Goal: Information Seeking & Learning: Learn about a topic

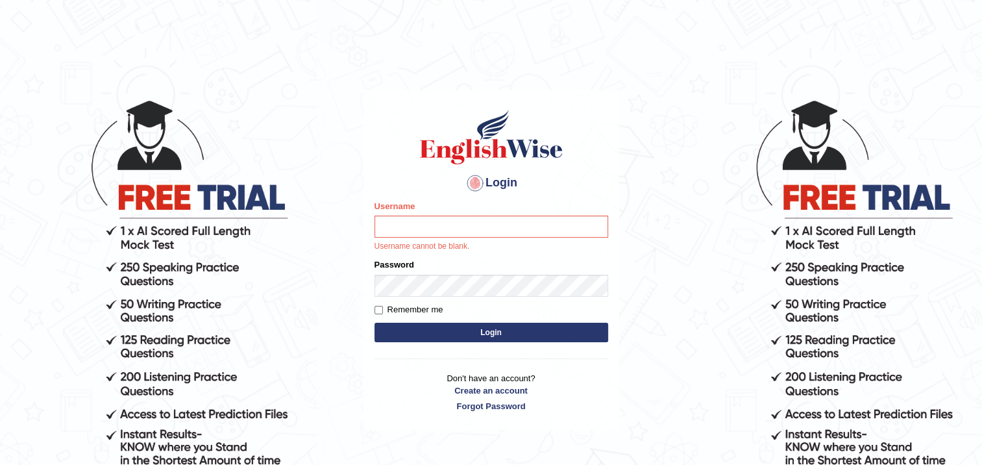
click at [422, 212] on div "Username Username cannot be blank." at bounding box center [491, 226] width 234 height 53
drag, startPoint x: 422, startPoint y: 212, endPoint x: 424, endPoint y: 221, distance: 8.8
click at [424, 221] on div "Username Username cannot be blank." at bounding box center [491, 226] width 234 height 53
click at [424, 221] on input "Username" at bounding box center [491, 226] width 234 height 22
click at [389, 226] on input "0426101735" at bounding box center [491, 226] width 234 height 22
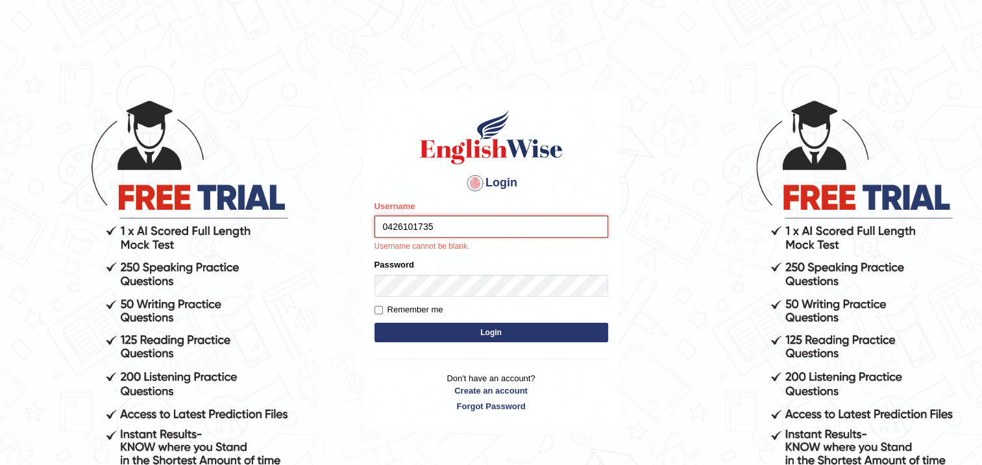
click at [389, 226] on input "0426101735" at bounding box center [491, 226] width 234 height 22
type input "0426101735"
drag, startPoint x: 404, startPoint y: 273, endPoint x: 413, endPoint y: 283, distance: 13.8
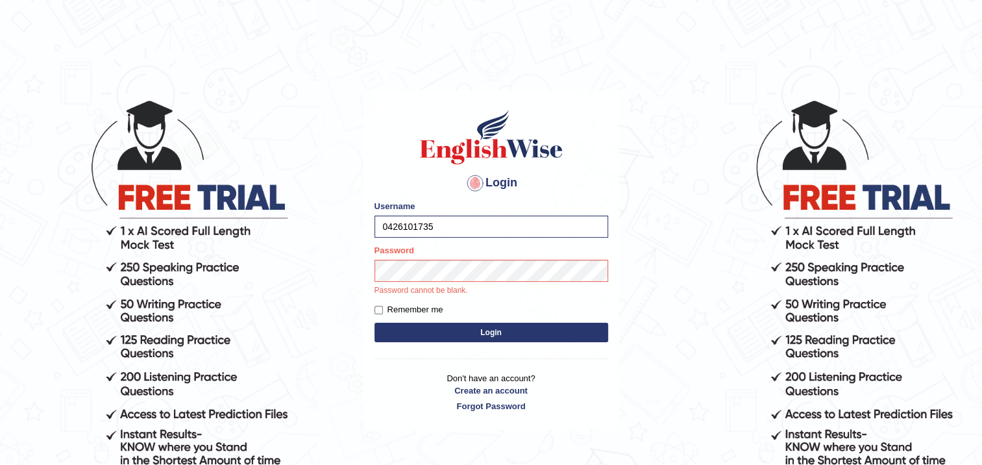
click at [438, 323] on button "Login" at bounding box center [491, 332] width 234 height 19
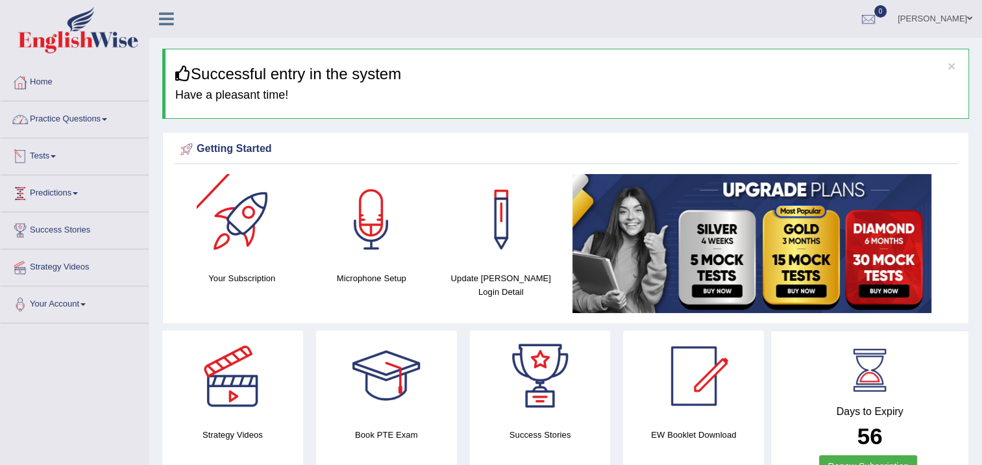
click at [91, 118] on link "Practice Questions" at bounding box center [75, 117] width 148 height 32
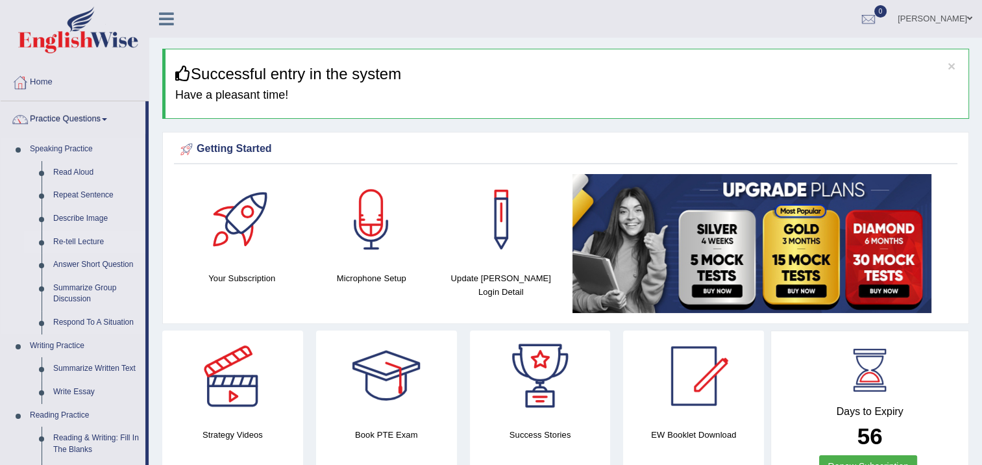
click at [84, 241] on link "Re-tell Lecture" at bounding box center [96, 241] width 98 height 23
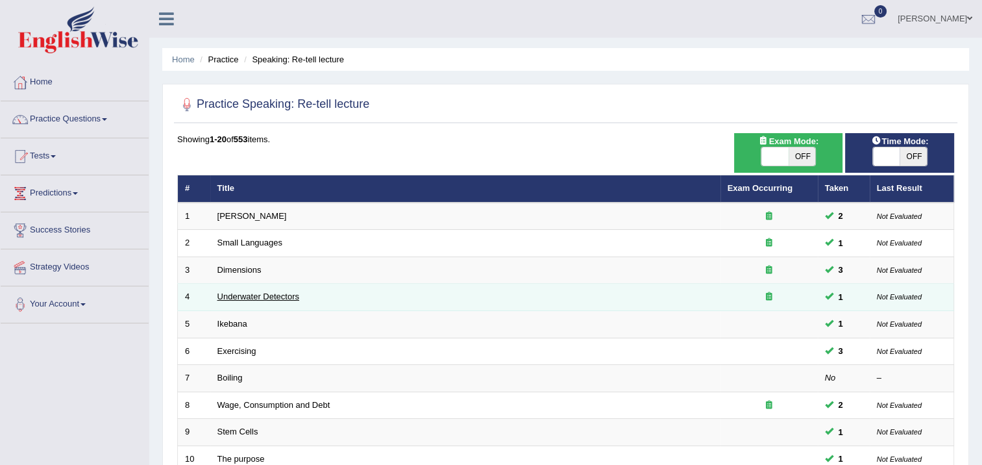
click at [233, 298] on link "Underwater Detectors" at bounding box center [258, 296] width 82 height 10
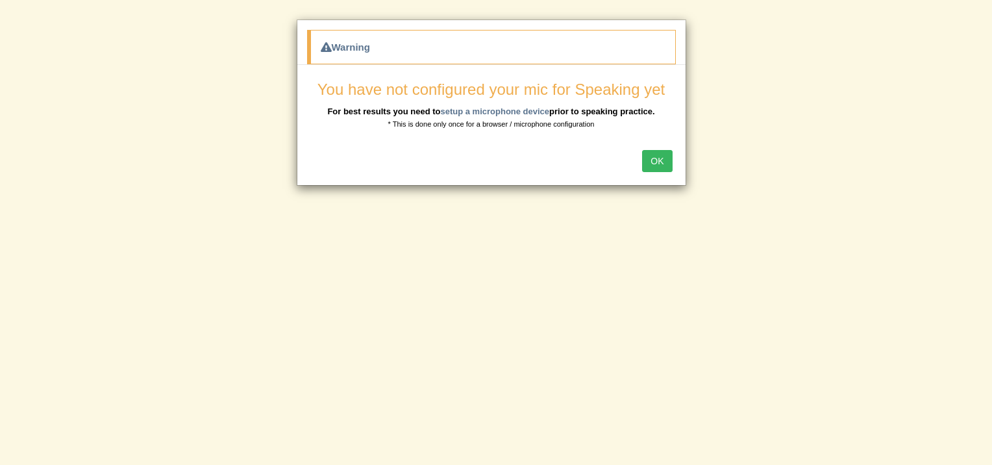
click at [666, 163] on button "OK" at bounding box center [657, 161] width 30 height 22
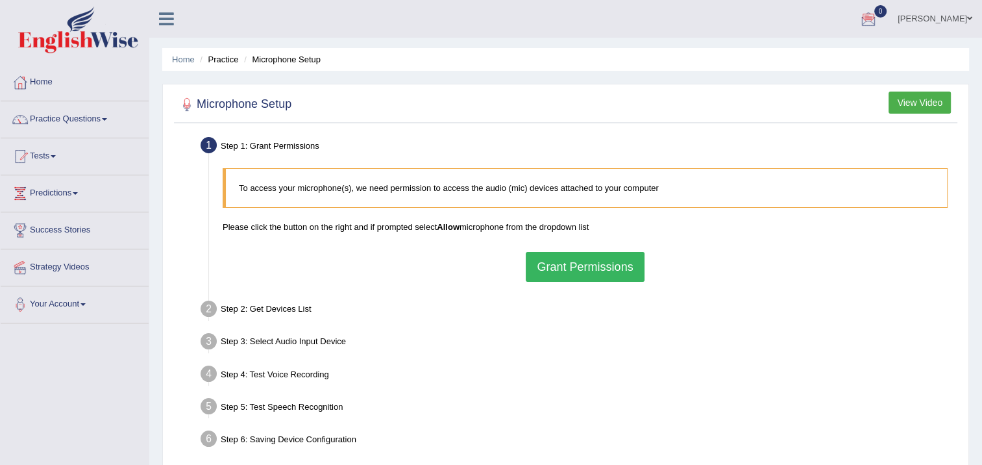
click at [604, 264] on button "Grant Permissions" at bounding box center [585, 267] width 118 height 30
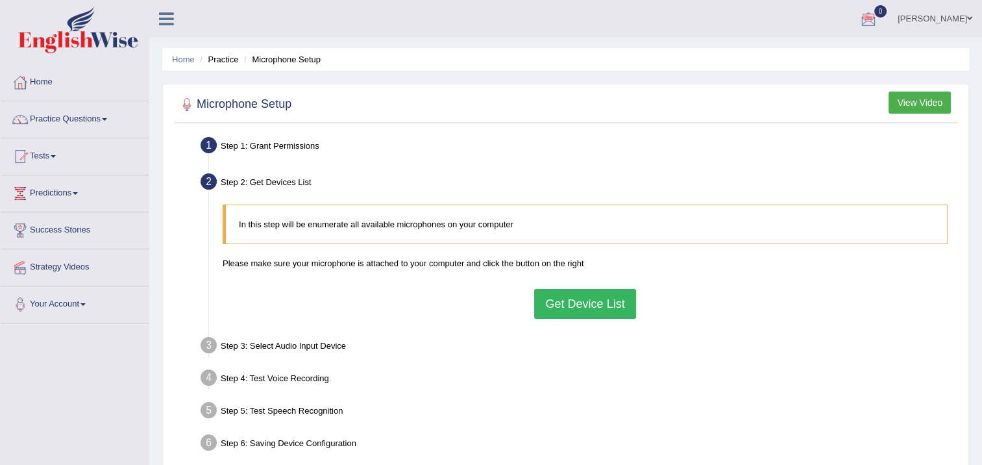
click at [601, 315] on button "Get Device List" at bounding box center [584, 304] width 101 height 30
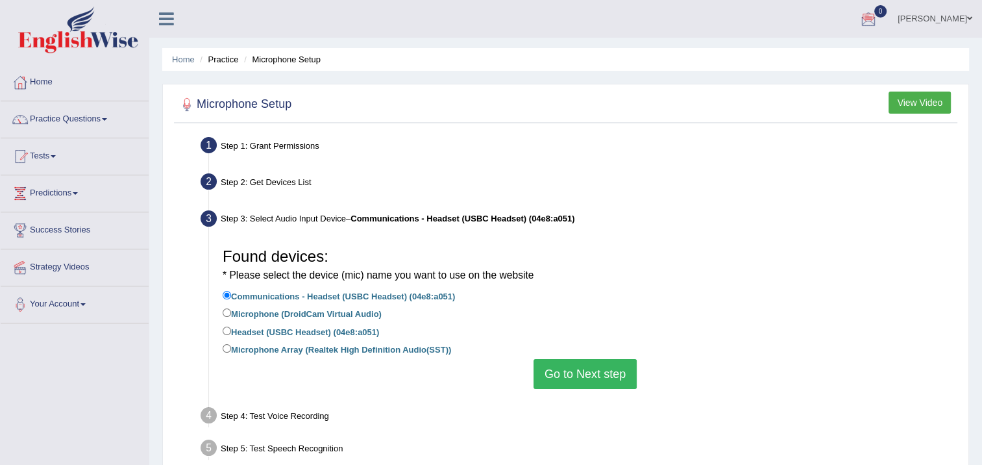
click at [231, 307] on label "Microphone (DroidCam Virtual Audio)" at bounding box center [302, 313] width 159 height 14
click at [231, 308] on input "Microphone (DroidCam Virtual Audio)" at bounding box center [227, 312] width 8 height 8
radio input "true"
click at [233, 324] on label "Headset (USBC Headset) (04e8:a051)" at bounding box center [301, 331] width 156 height 14
click at [231, 326] on input "Headset (USBC Headset) (04e8:a051)" at bounding box center [227, 330] width 8 height 8
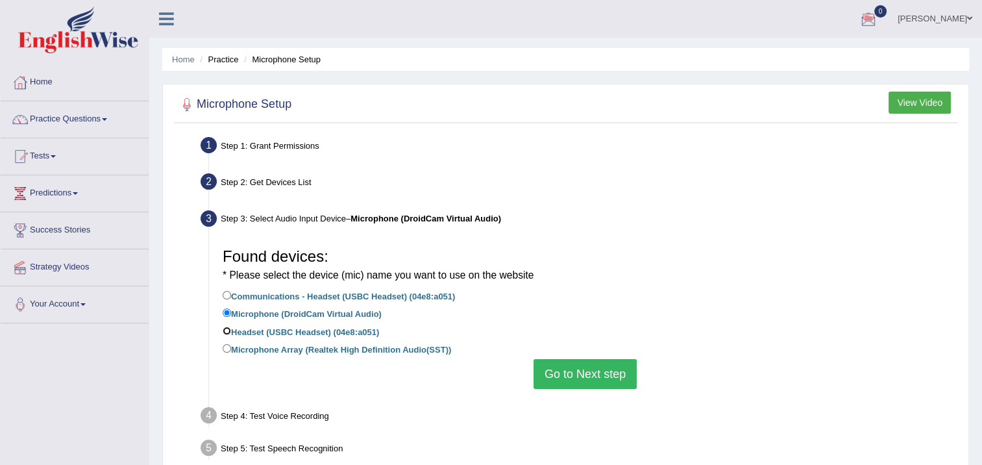
radio input "true"
click at [572, 377] on button "Go to Next step" at bounding box center [584, 374] width 103 height 30
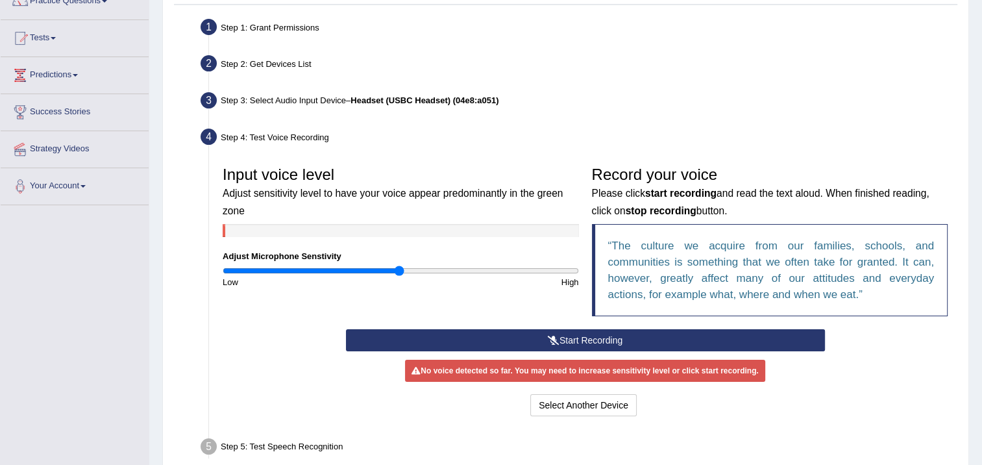
scroll to position [130, 0]
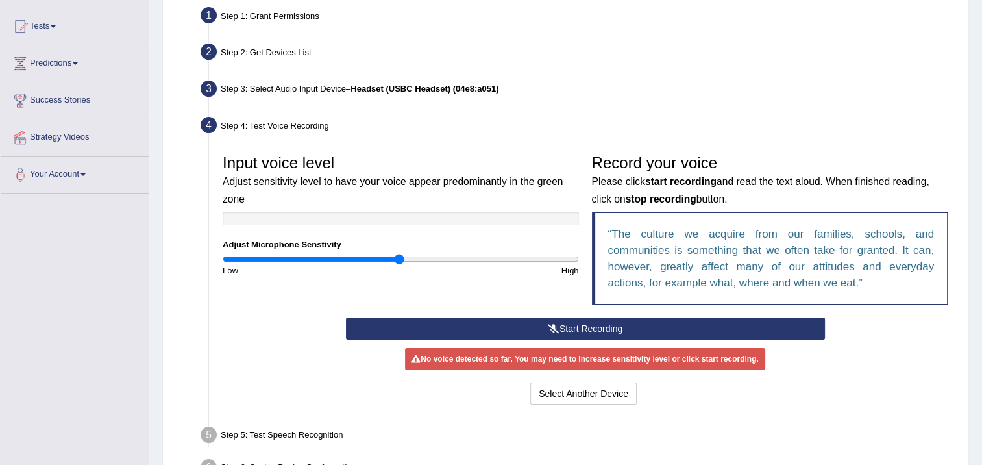
click at [499, 322] on button "Start Recording" at bounding box center [585, 328] width 479 height 22
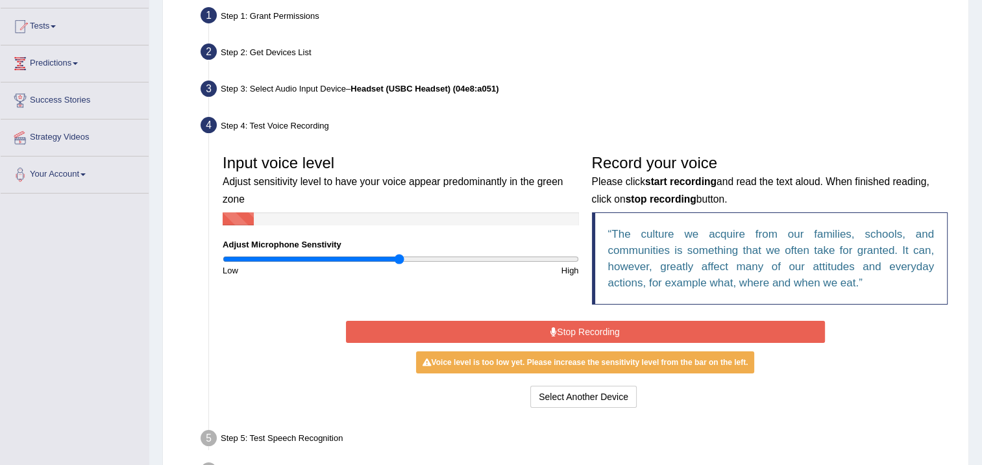
click at [531, 332] on button "Stop Recording" at bounding box center [585, 332] width 479 height 22
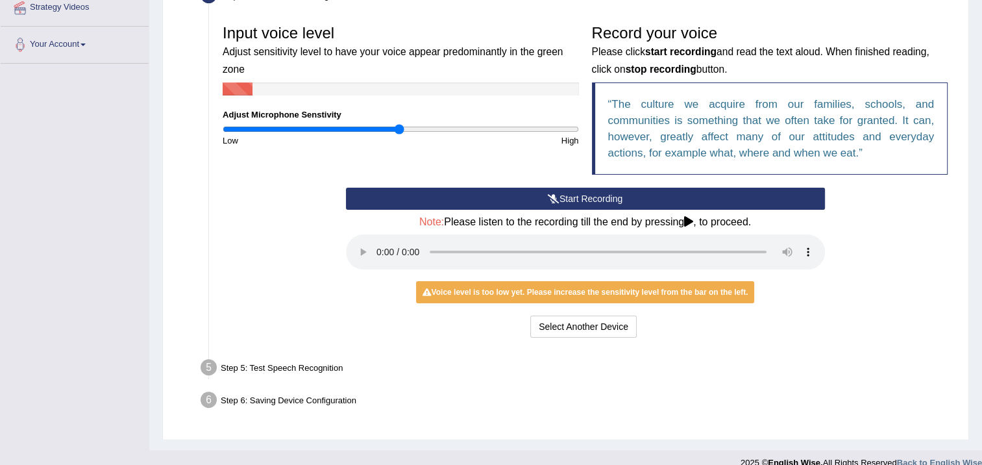
scroll to position [195, 0]
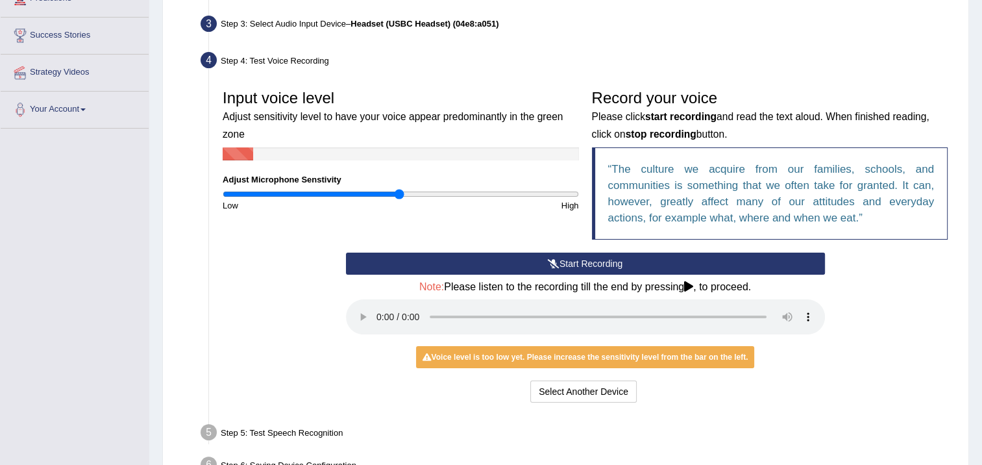
click at [545, 260] on button "Start Recording" at bounding box center [585, 263] width 479 height 22
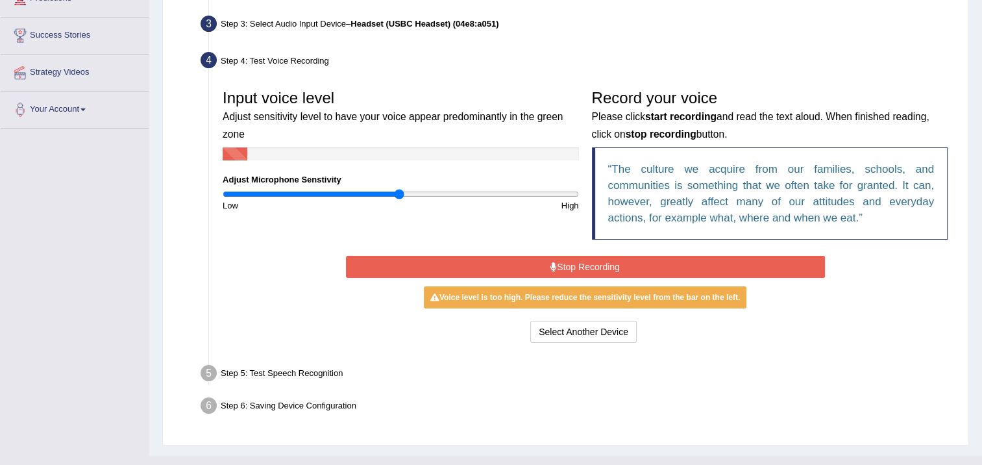
click at [574, 270] on button "Stop Recording" at bounding box center [585, 267] width 479 height 22
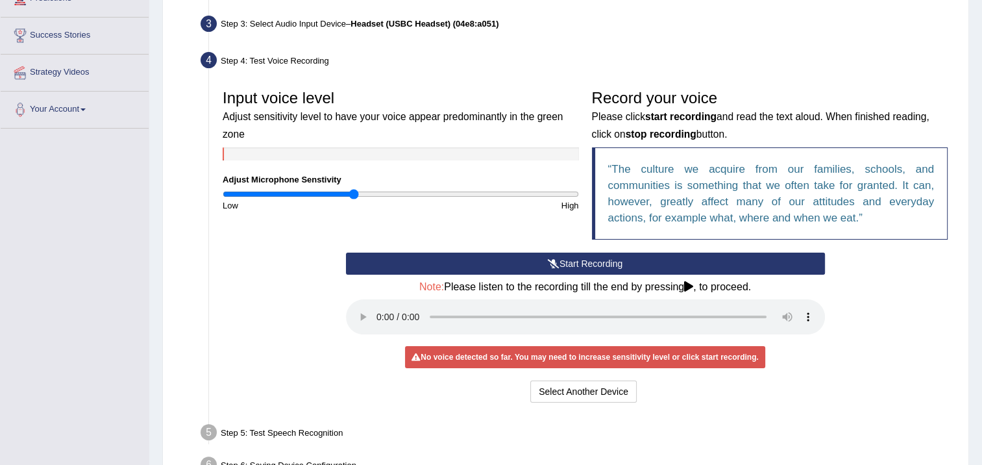
drag, startPoint x: 397, startPoint y: 195, endPoint x: 354, endPoint y: 203, distance: 43.7
type input "0.74"
click at [354, 199] on input "range" at bounding box center [401, 194] width 356 height 10
click at [551, 269] on button "Start Recording" at bounding box center [585, 263] width 479 height 22
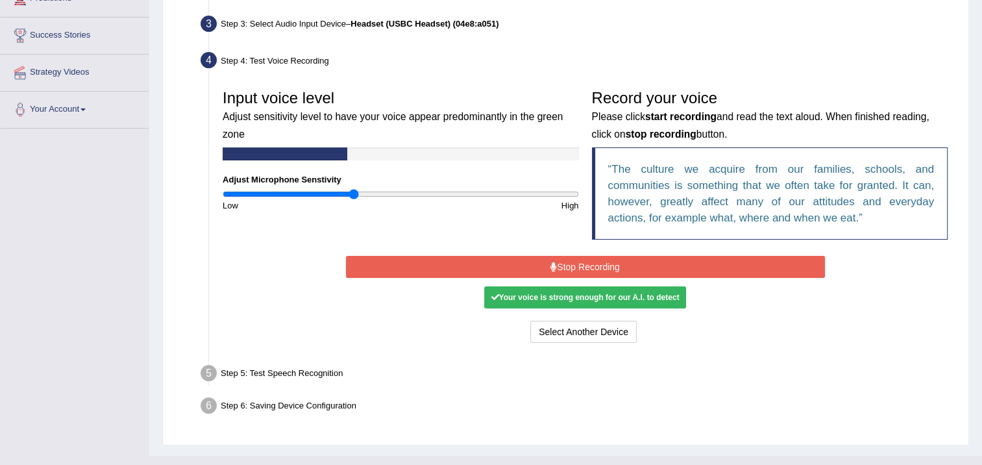
click at [551, 269] on icon at bounding box center [553, 266] width 6 height 9
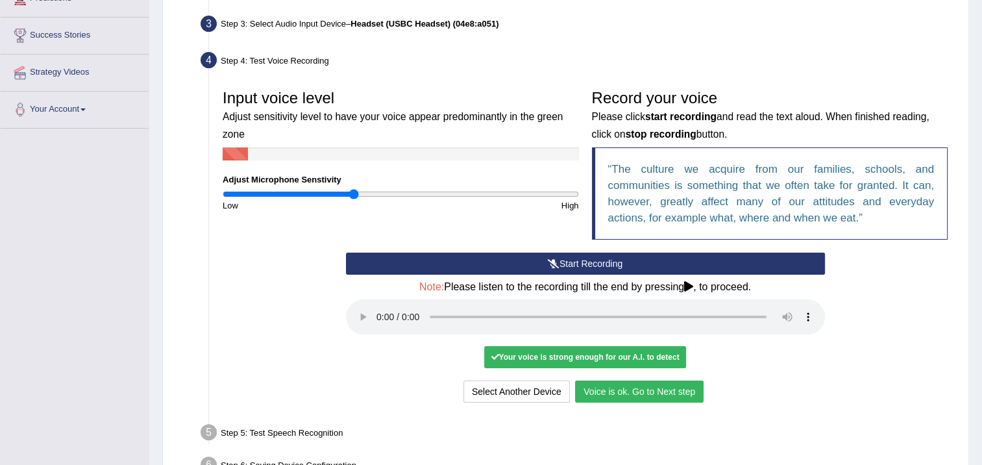
click at [609, 398] on button "Voice is ok. Go to Next step" at bounding box center [639, 391] width 129 height 22
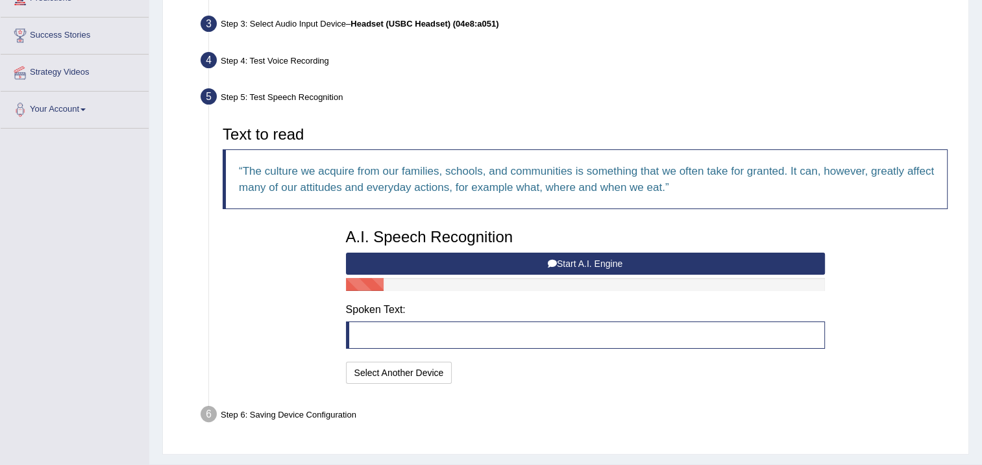
click at [579, 271] on button "Start A.I. Engine" at bounding box center [585, 263] width 479 height 22
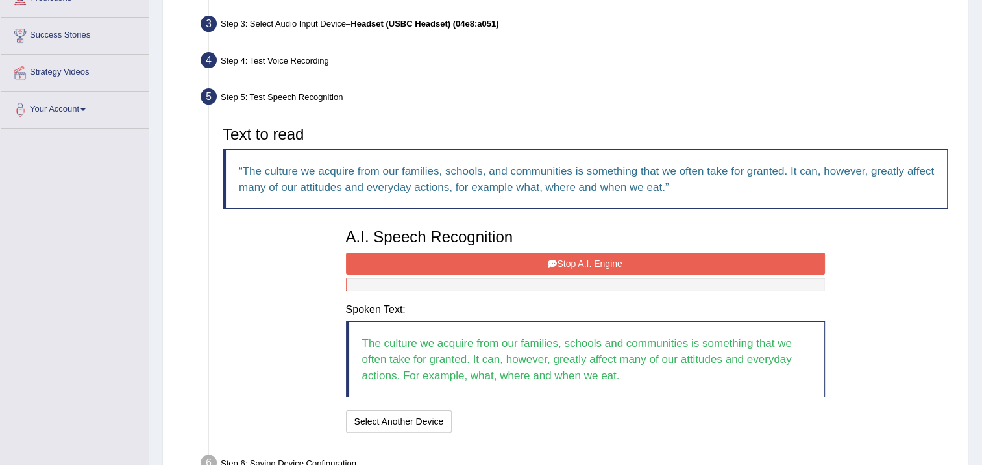
click at [650, 267] on button "Stop A.I. Engine" at bounding box center [585, 263] width 479 height 22
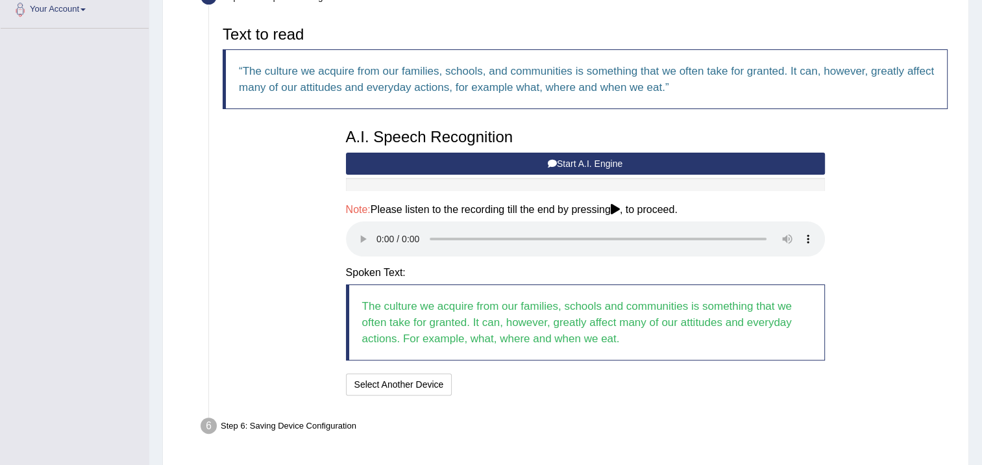
scroll to position [324, 0]
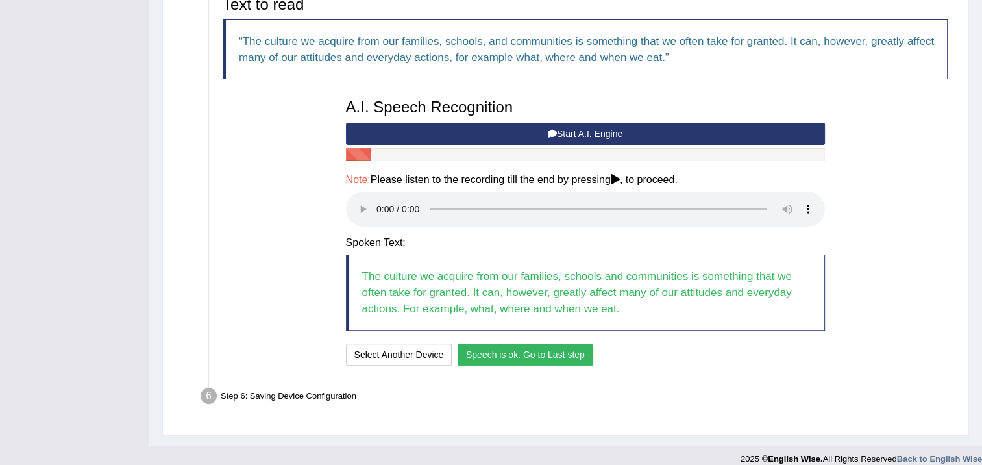
click at [517, 347] on button "Speech is ok. Go to Last step" at bounding box center [526, 354] width 136 height 22
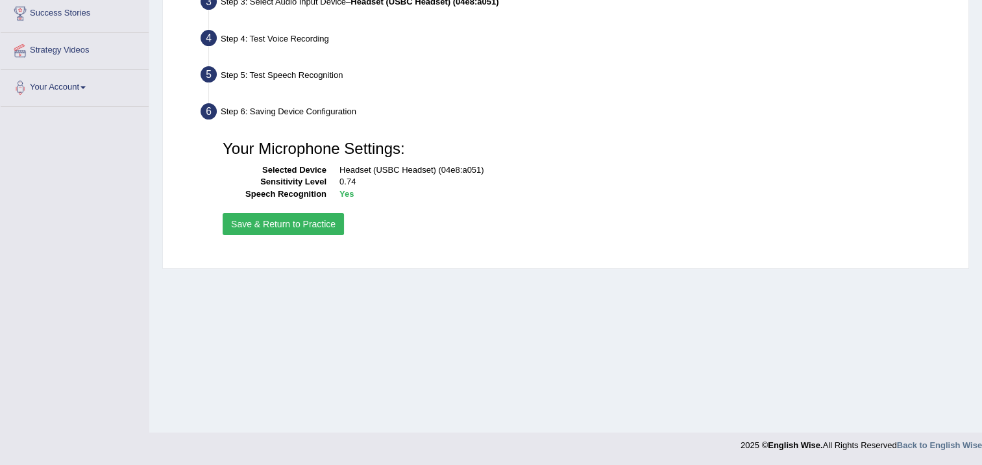
click at [315, 218] on button "Save & Return to Practice" at bounding box center [283, 224] width 121 height 22
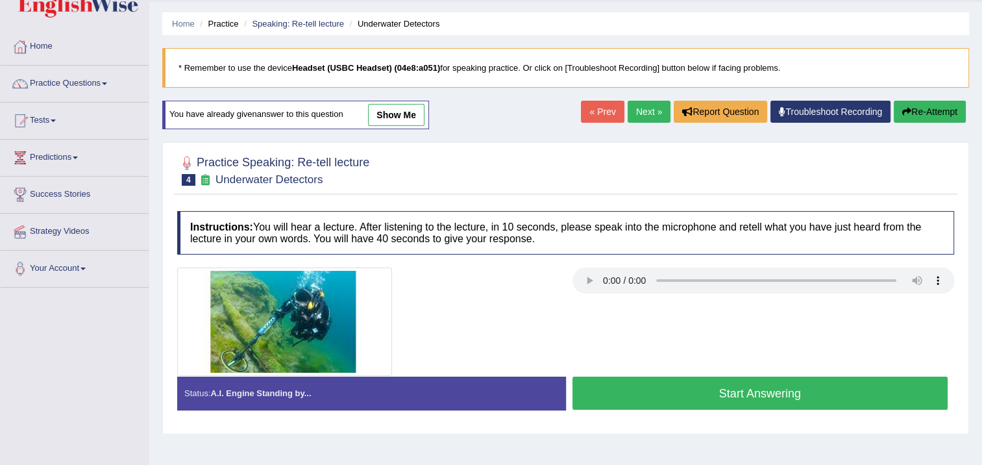
scroll to position [65, 0]
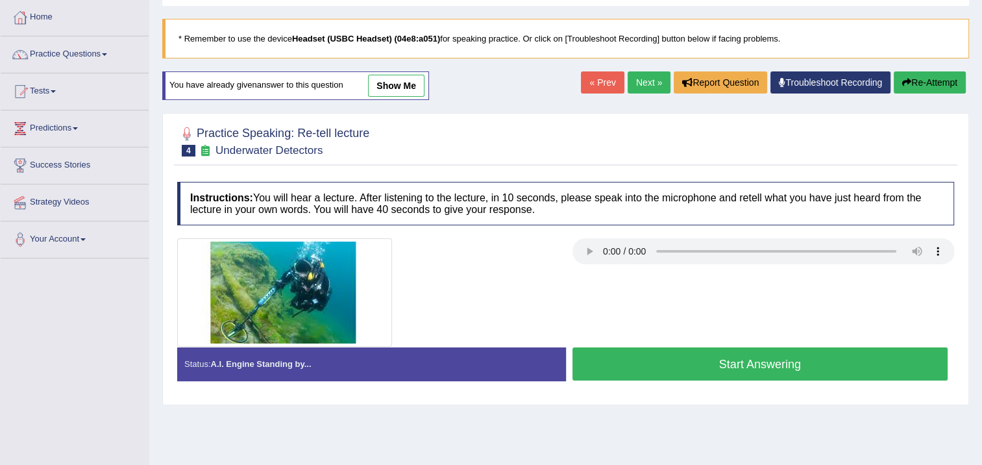
click at [820, 361] on button "Start Answering" at bounding box center [760, 363] width 376 height 33
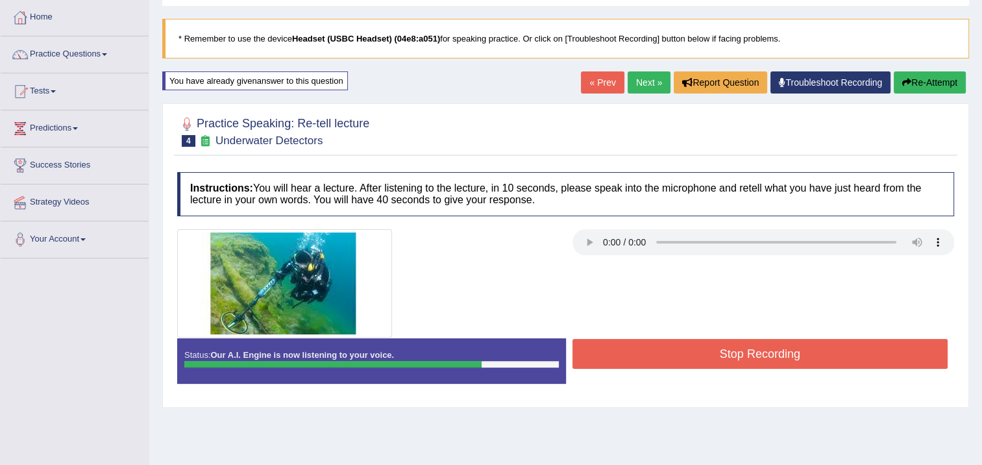
click at [758, 350] on button "Stop Recording" at bounding box center [760, 354] width 376 height 30
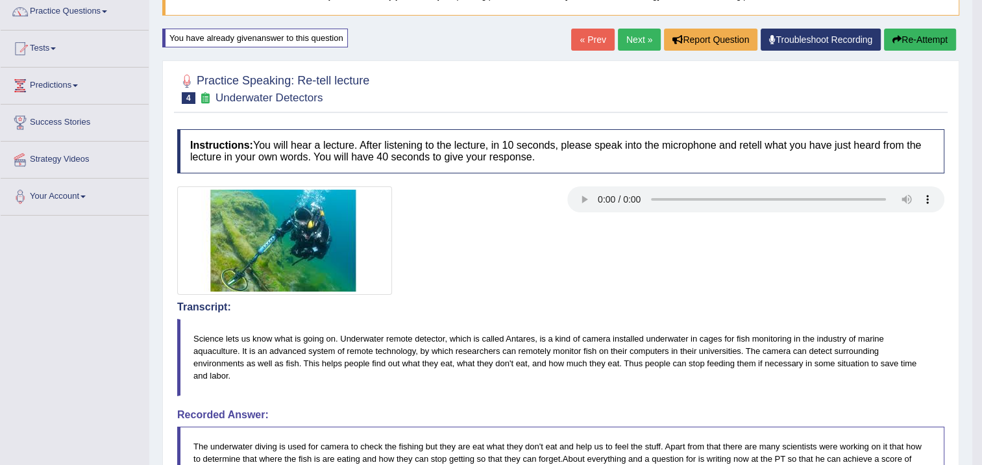
scroll to position [0, 0]
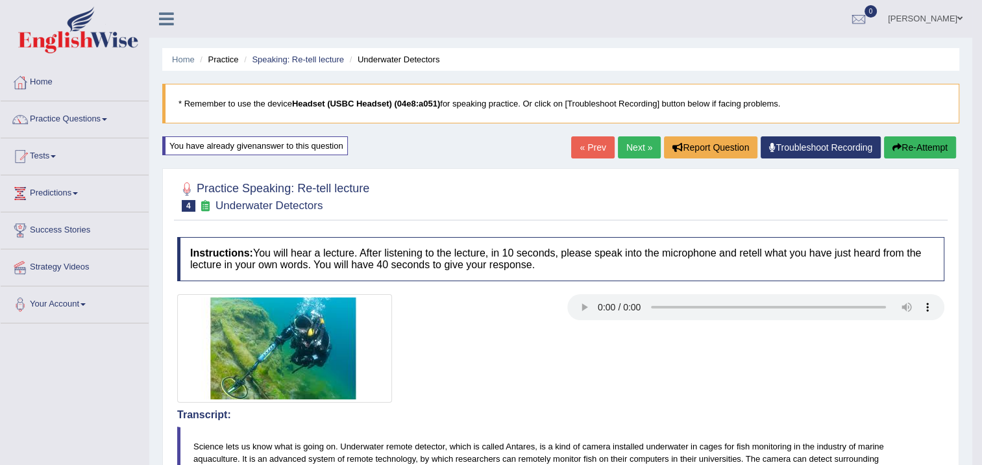
click at [956, 17] on link "[PERSON_NAME]" at bounding box center [925, 17] width 94 height 34
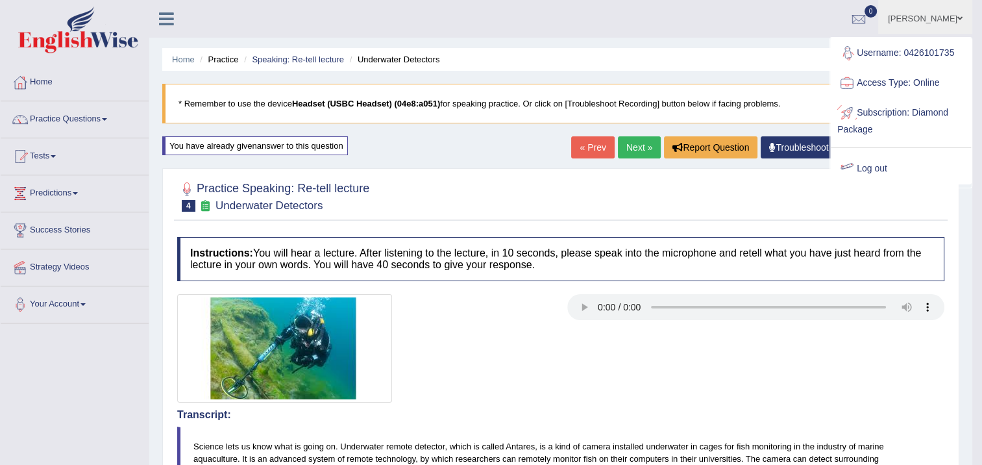
click at [861, 169] on link "Log out" at bounding box center [901, 169] width 140 height 30
